Goal: Information Seeking & Learning: Learn about a topic

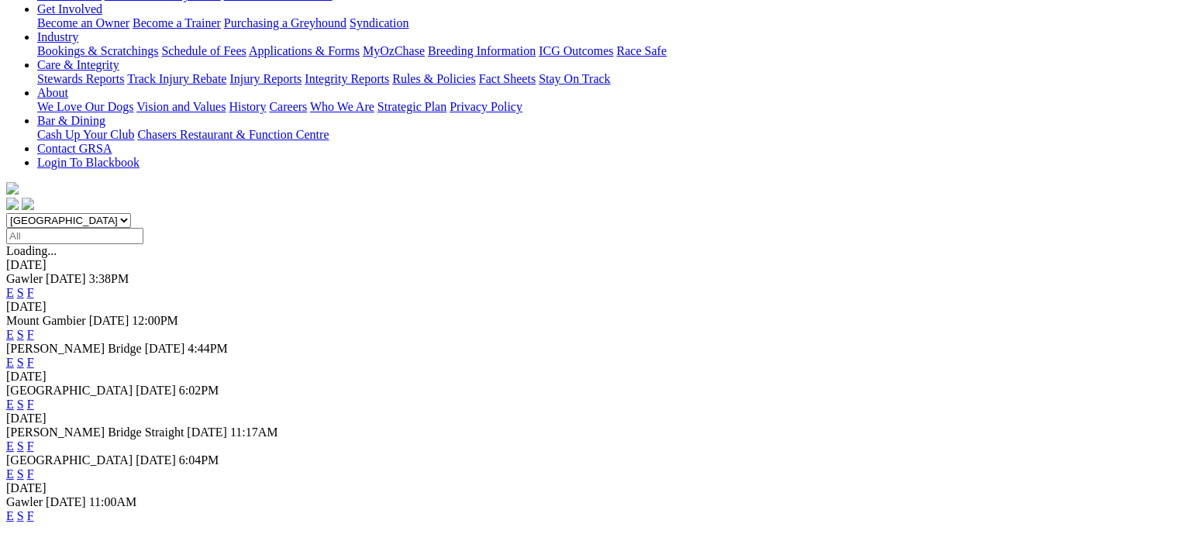
scroll to position [388, 0]
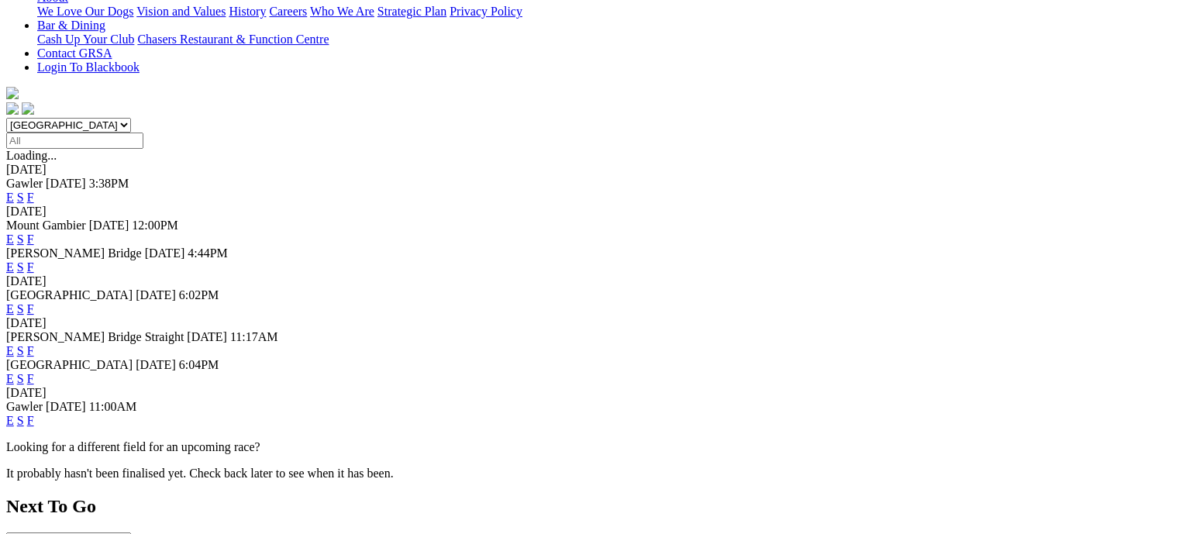
click at [34, 372] on link "F" at bounding box center [30, 378] width 7 height 13
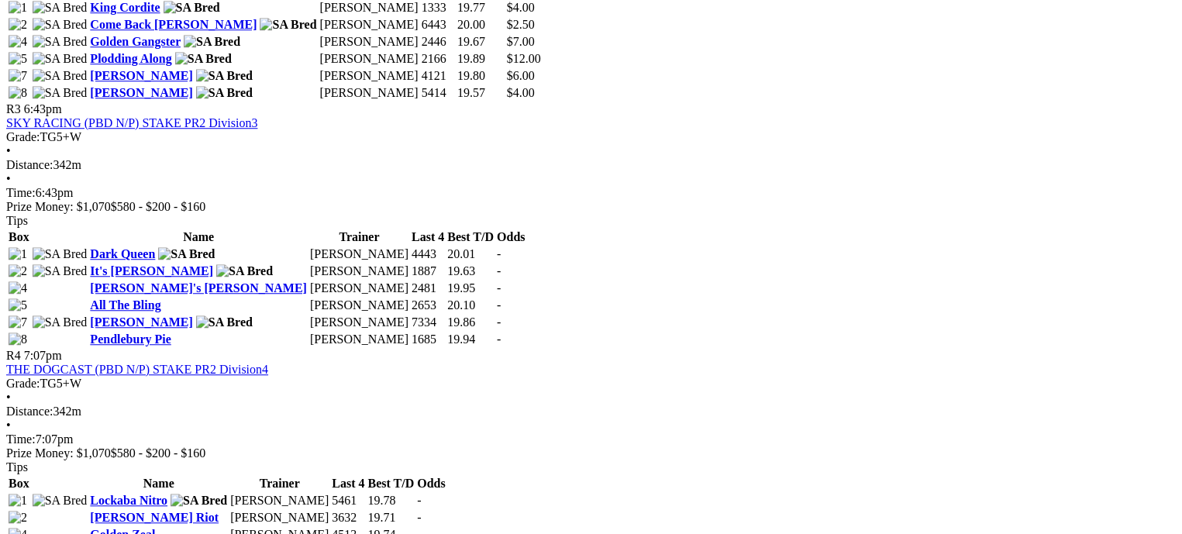
scroll to position [1240, 0]
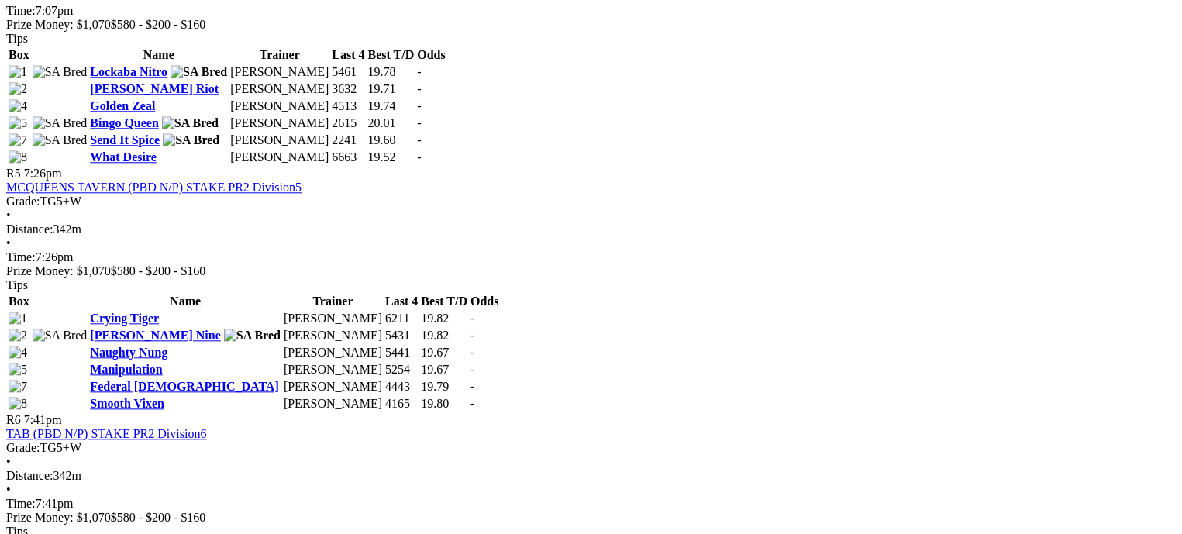
scroll to position [1628, 0]
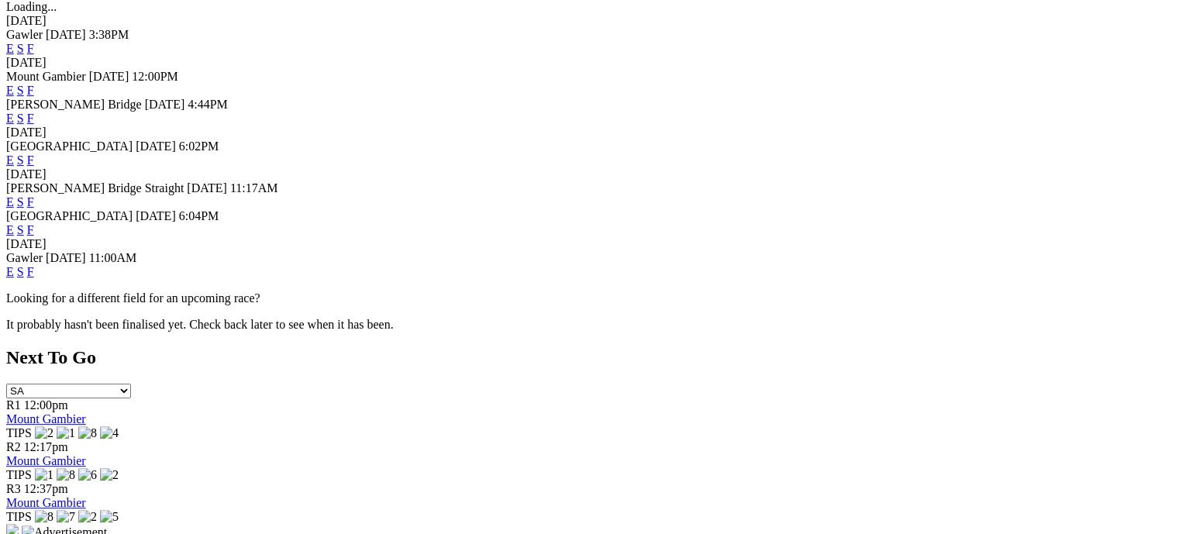
scroll to position [543, 0]
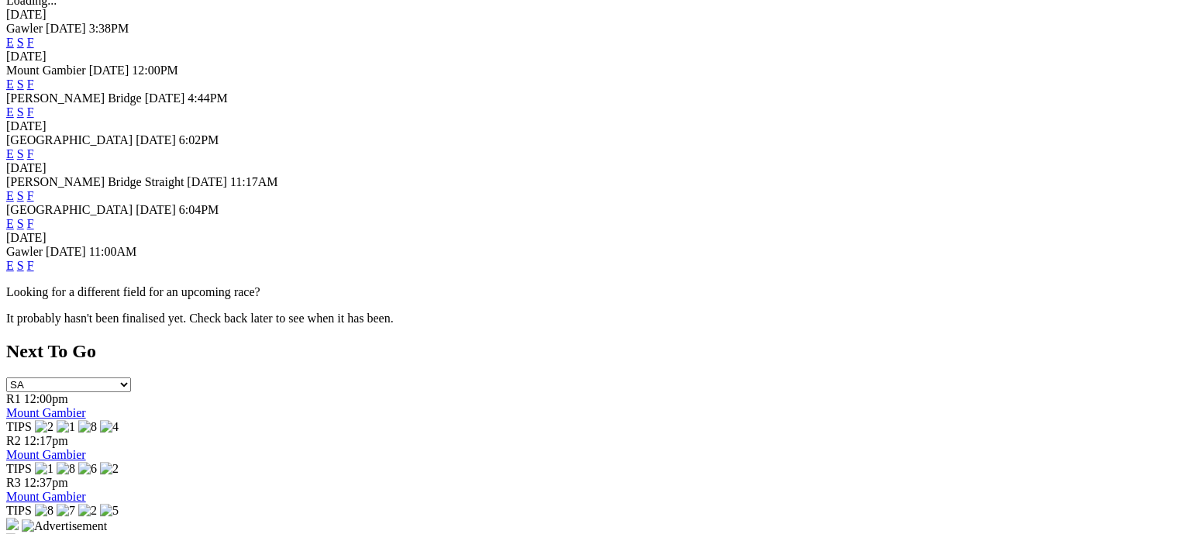
click at [34, 259] on link "F" at bounding box center [30, 265] width 7 height 13
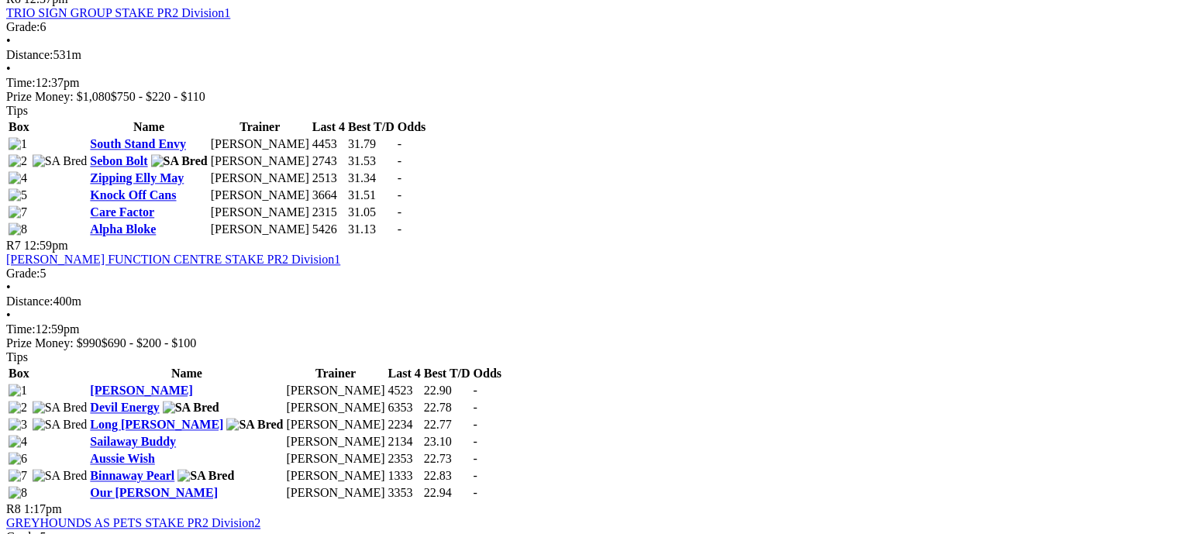
scroll to position [2015, 0]
